Goal: Information Seeking & Learning: Learn about a topic

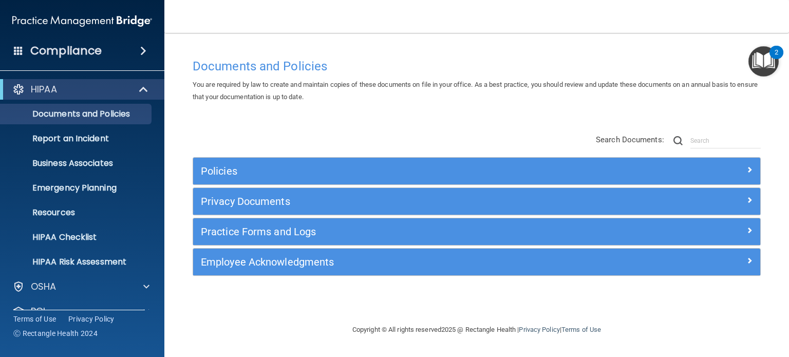
click at [104, 58] on div "Compliance" at bounding box center [82, 51] width 164 height 23
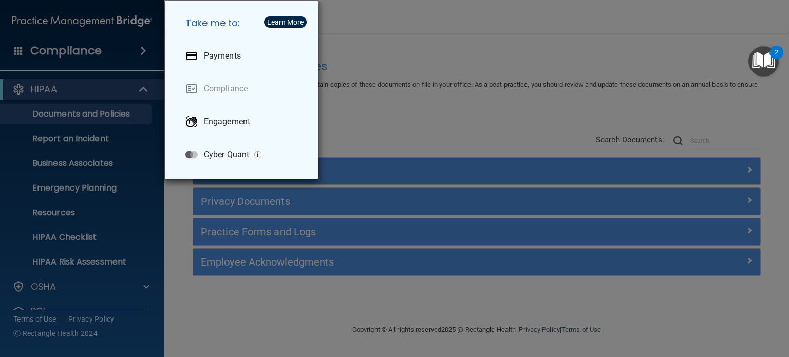
click at [385, 123] on div "Take me to: Payments Compliance Engagement Cyber Quant" at bounding box center [394, 178] width 789 height 357
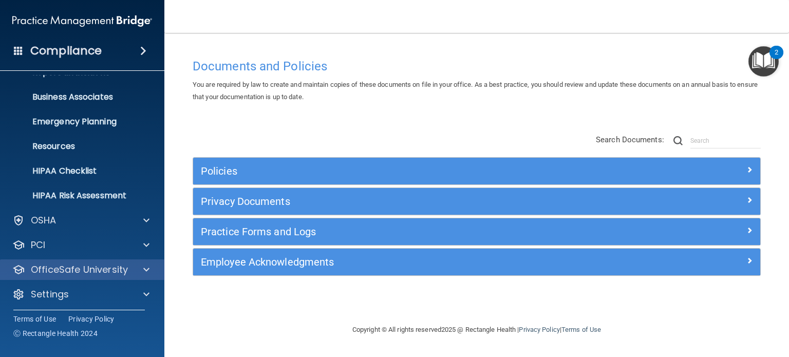
scroll to position [69, 0]
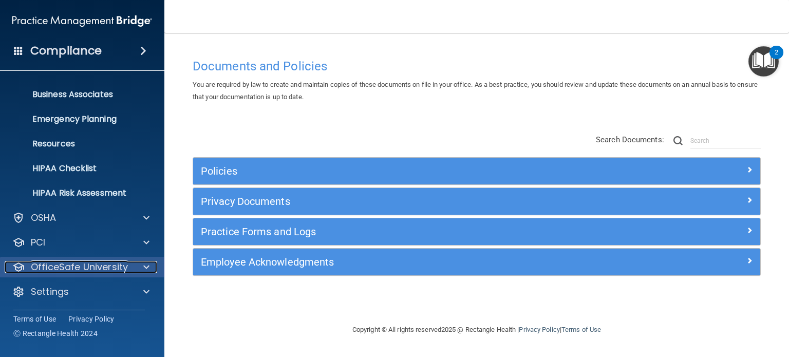
click at [78, 265] on p "OfficeSafe University" at bounding box center [79, 267] width 97 height 12
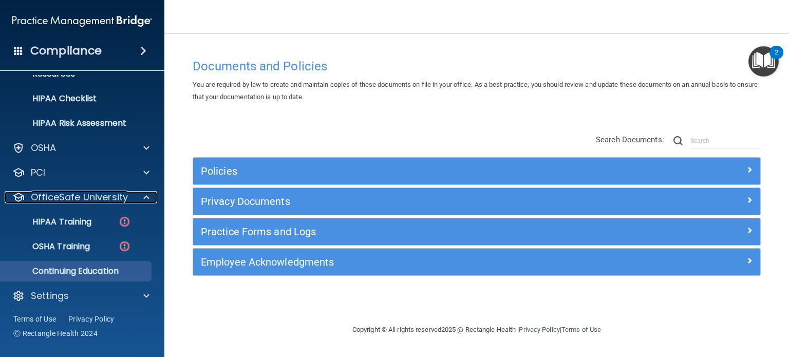
scroll to position [143, 0]
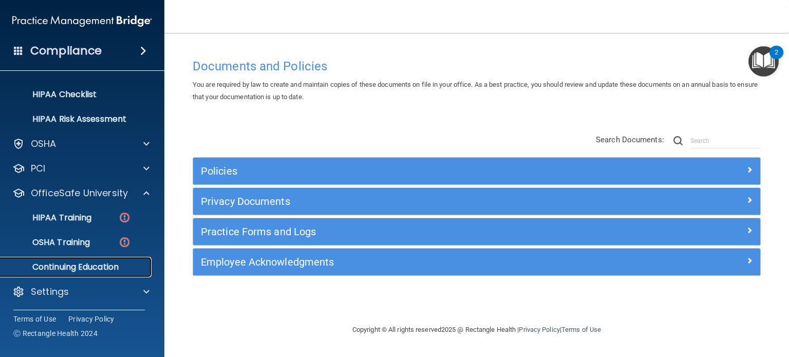
click at [86, 269] on p "Continuing Education" at bounding box center [77, 267] width 140 height 10
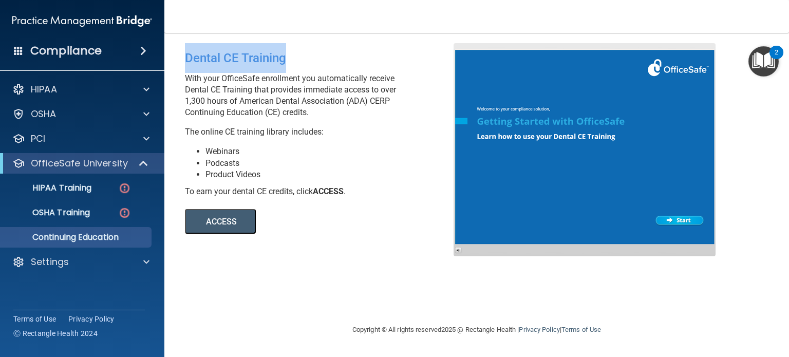
drag, startPoint x: 180, startPoint y: 60, endPoint x: 318, endPoint y: 54, distance: 137.8
click at [318, 54] on div "Dental CE Training With your OfficeSafe enrollment you automatically receive De…" at bounding box center [323, 138] width 292 height 191
click at [65, 86] on div "HIPAA" at bounding box center [68, 89] width 127 height 12
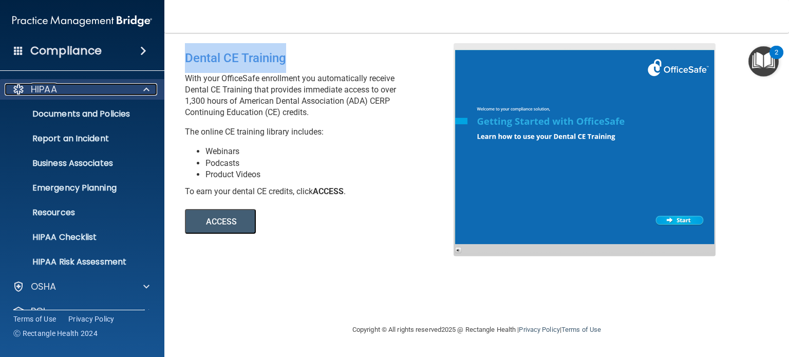
click at [58, 93] on div "HIPAA" at bounding box center [68, 89] width 127 height 12
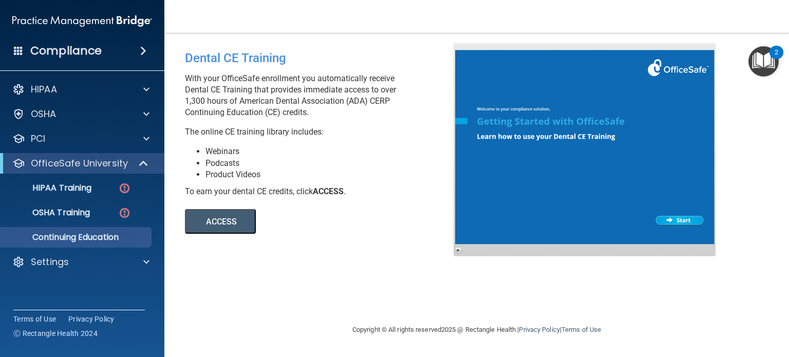
click at [67, 54] on h4 "Compliance" at bounding box center [65, 51] width 71 height 14
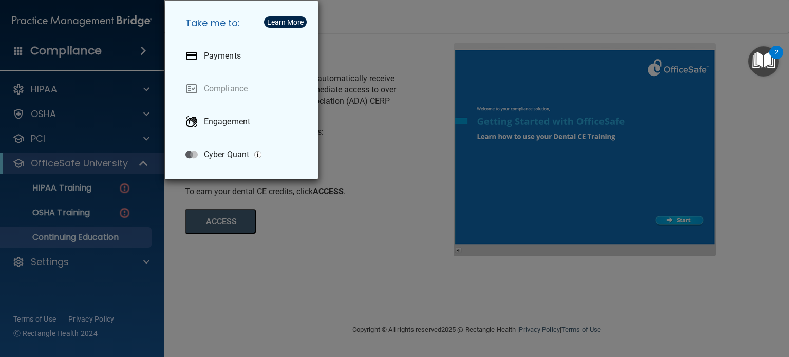
click at [396, 170] on div "Take me to: Payments Compliance Engagement Cyber Quant" at bounding box center [394, 178] width 789 height 357
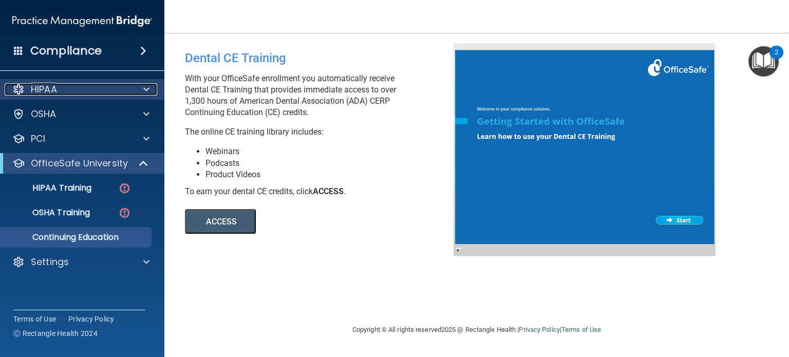
click at [62, 87] on div "HIPAA" at bounding box center [68, 89] width 127 height 12
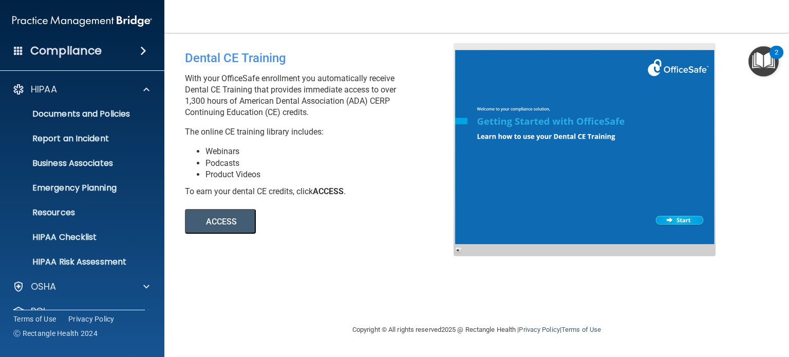
click at [63, 50] on h4 "Compliance" at bounding box center [65, 51] width 71 height 14
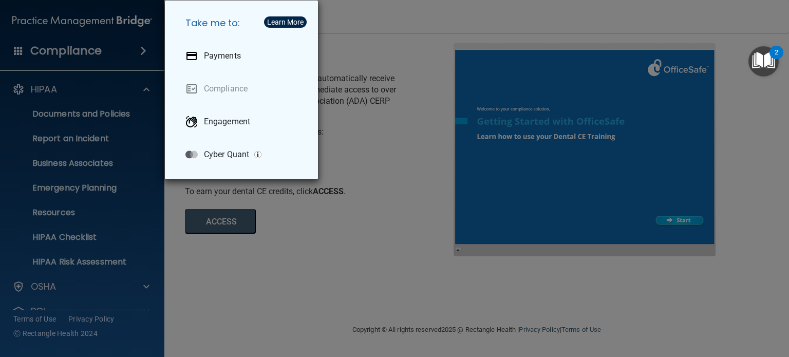
click at [420, 116] on div "Take me to: Payments Compliance Engagement Cyber Quant" at bounding box center [394, 178] width 789 height 357
